Goal: Information Seeking & Learning: Find specific fact

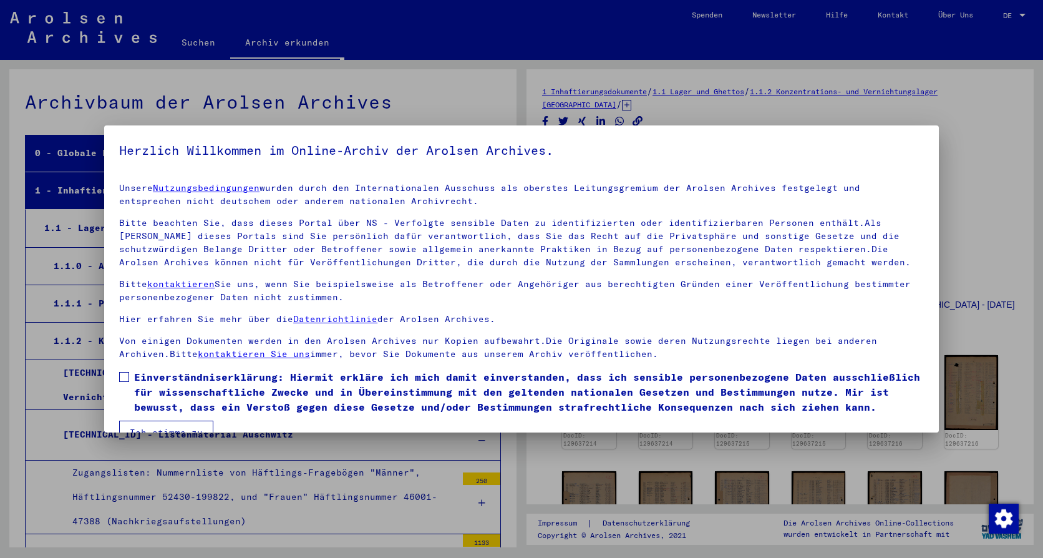
scroll to position [821, 0]
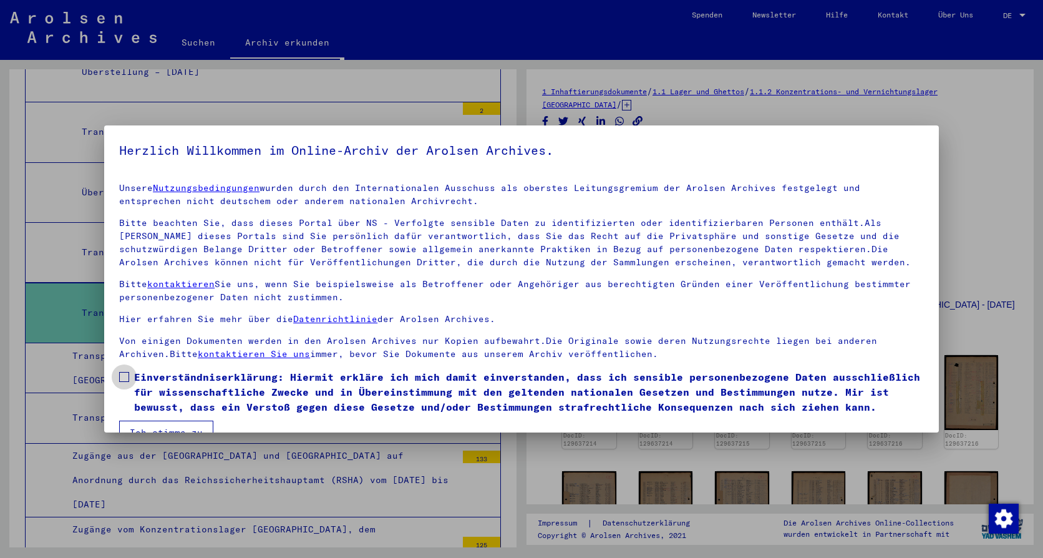
click at [127, 375] on span at bounding box center [124, 377] width 10 height 10
click at [168, 421] on button "Ich stimme zu" at bounding box center [166, 432] width 94 height 24
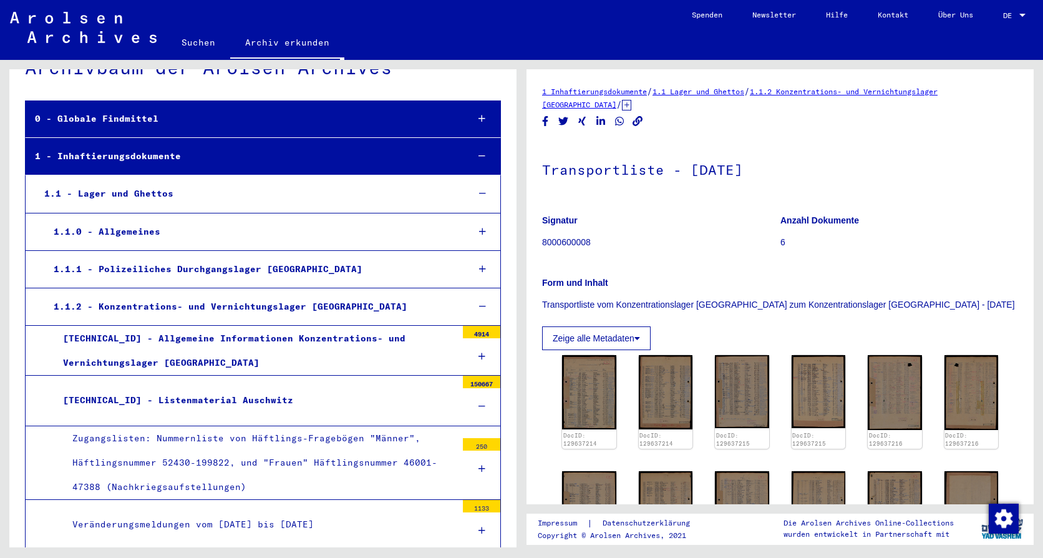
scroll to position [0, 0]
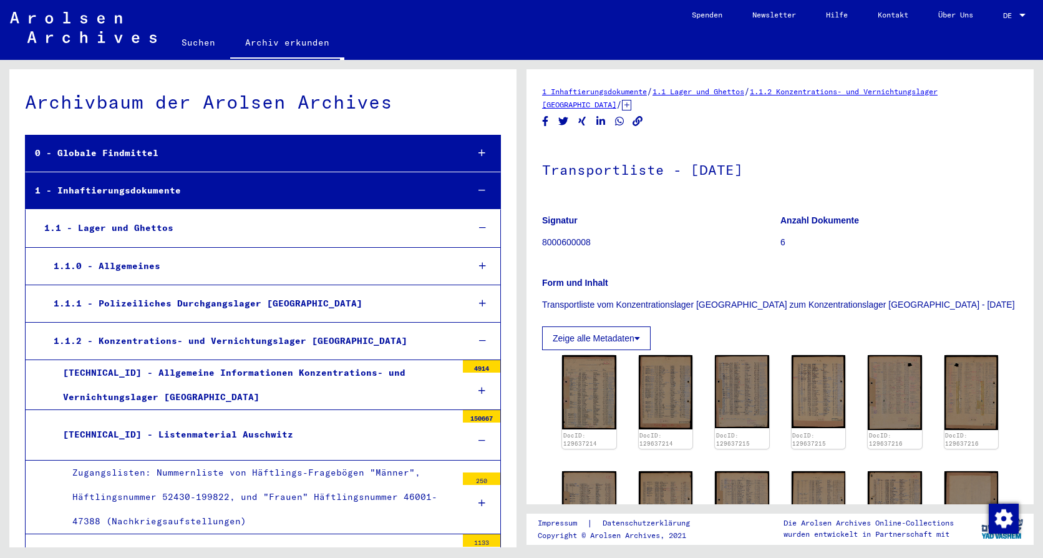
click at [678, 174] on h1 "Transportliste - [DATE]" at bounding box center [780, 168] width 476 height 55
click at [561, 104] on link "1.1.2 Konzentrations- und Vernichtungslager [GEOGRAPHIC_DATA]" at bounding box center [739, 98] width 395 height 22
click at [608, 335] on button "Zeige alle Metadaten" at bounding box center [596, 338] width 109 height 24
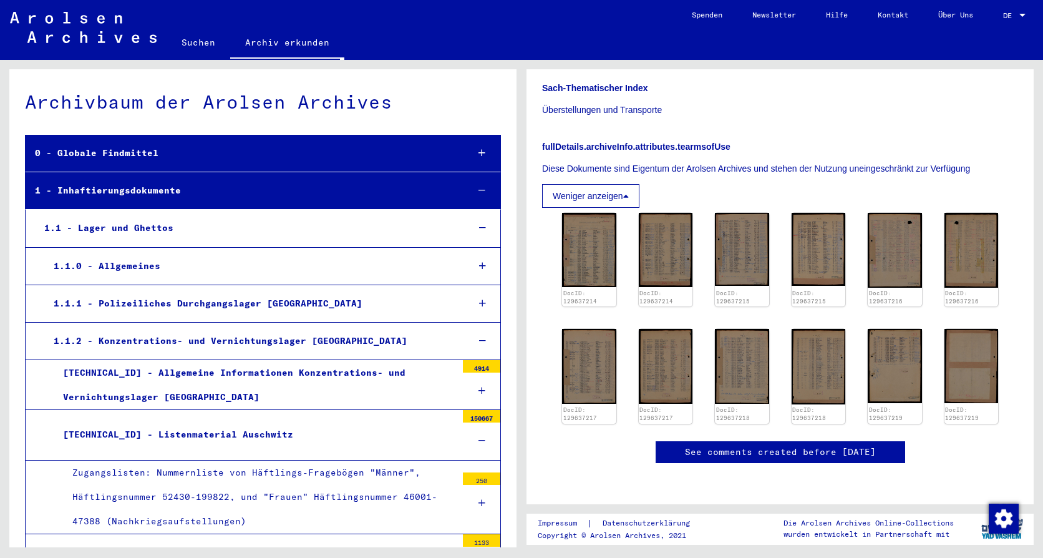
scroll to position [506, 0]
click at [205, 43] on link "Suchen" at bounding box center [199, 42] width 64 height 30
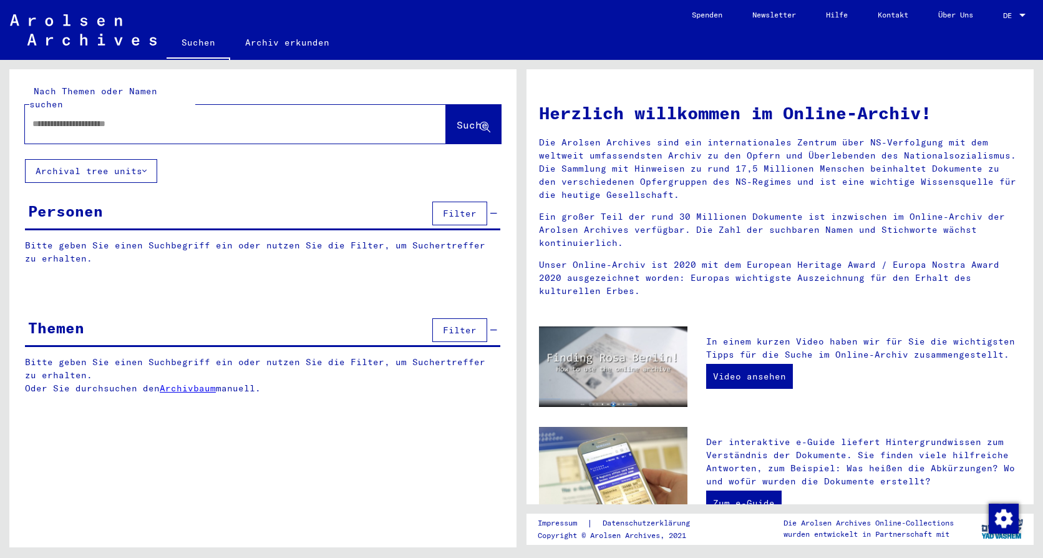
click at [200, 110] on div at bounding box center [217, 124] width 384 height 28
click at [190, 117] on input "text" at bounding box center [220, 123] width 376 height 13
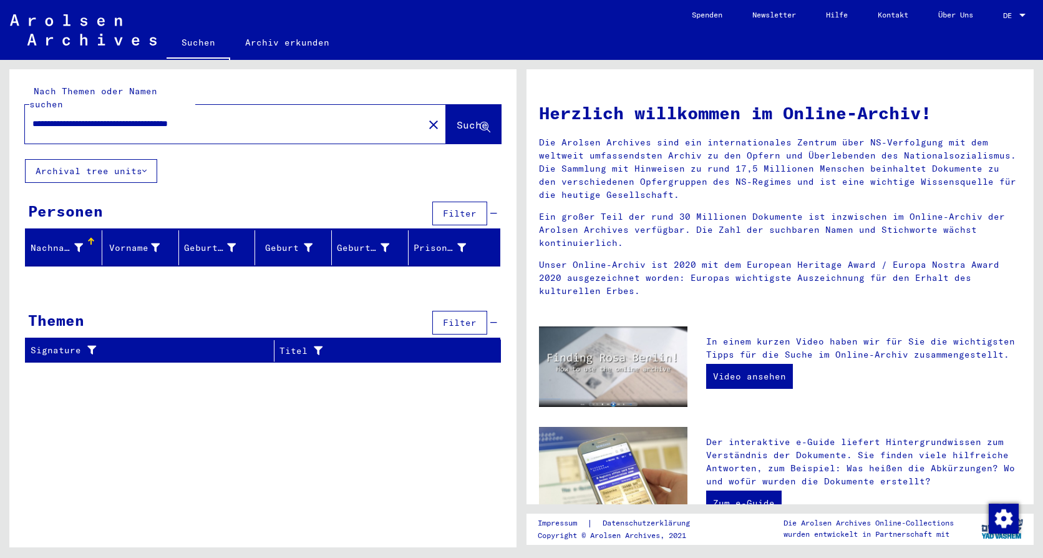
click at [230, 117] on input "**********" at bounding box center [220, 123] width 376 height 13
type input "**********"
